Goal: Check status: Check status

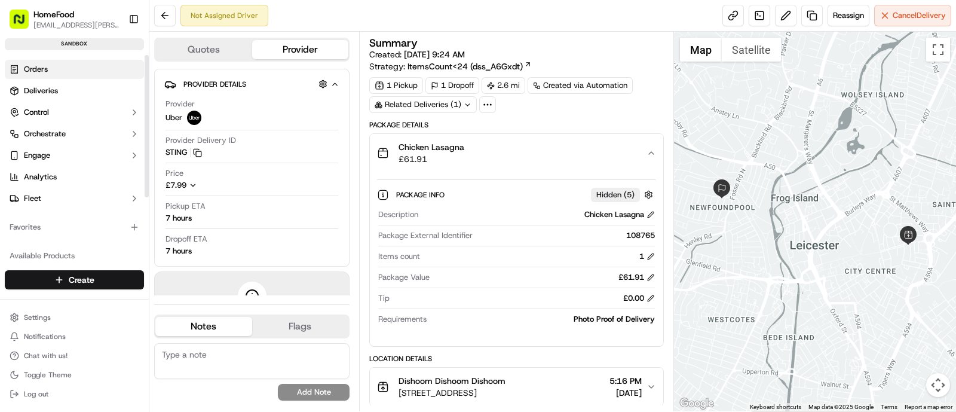
click at [38, 69] on span "Orders" at bounding box center [36, 69] width 24 height 11
